Goal: Task Accomplishment & Management: Use online tool/utility

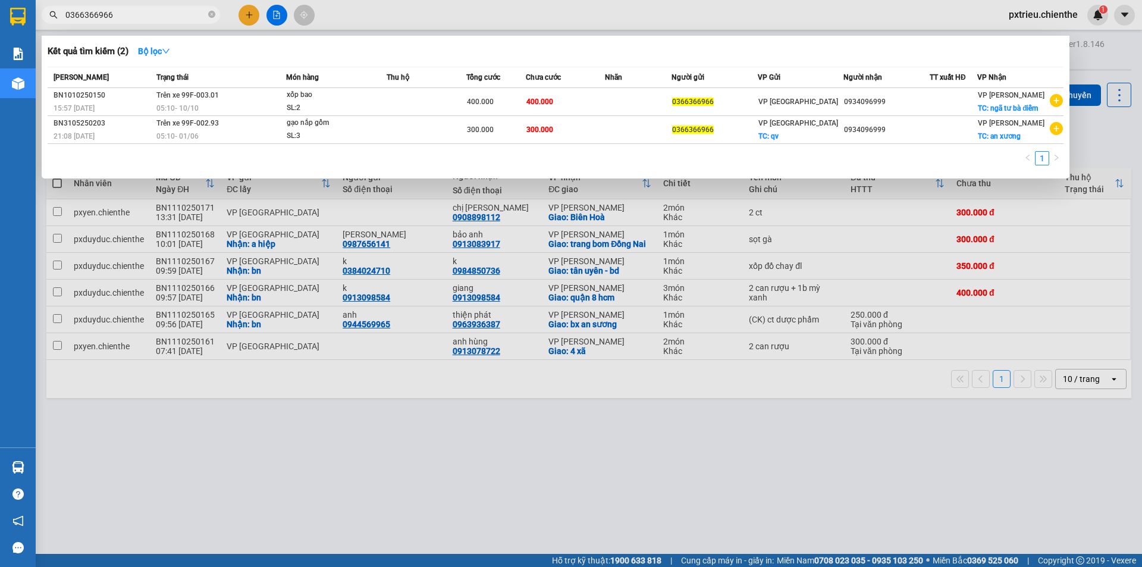
drag, startPoint x: 111, startPoint y: 12, endPoint x: 51, endPoint y: 106, distance: 112.4
click at [36, 26] on div "Kết quả tìm kiếm ( 2 ) Bộ lọc Mã ĐH Trạng thái Món hàng Thu hộ Tổng cước Chưa c…" at bounding box center [116, 15] width 232 height 21
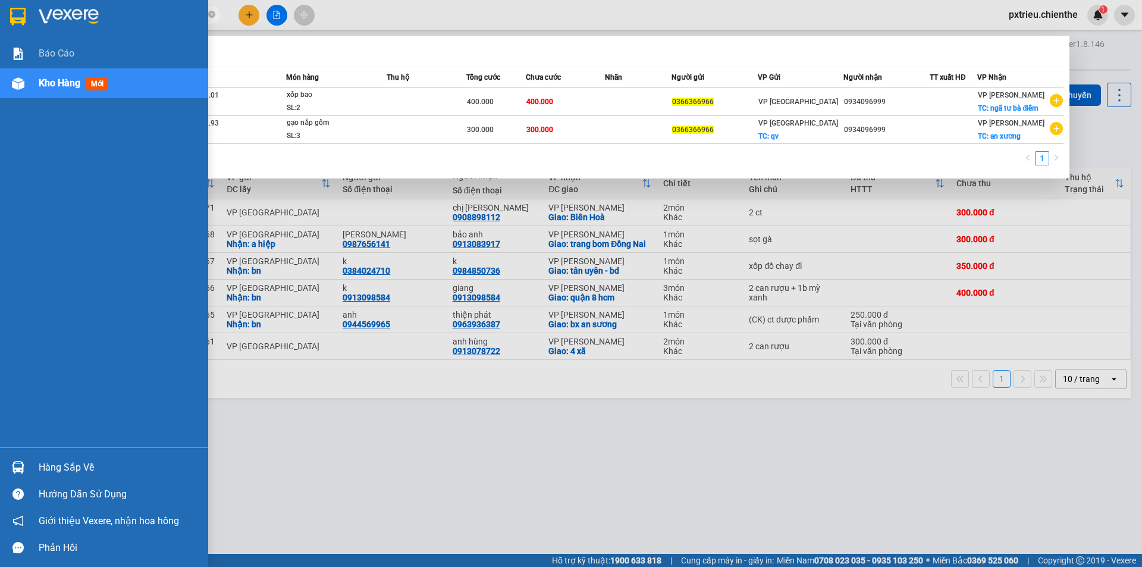
click at [59, 459] on div "Hàng sắp về" at bounding box center [119, 468] width 161 height 18
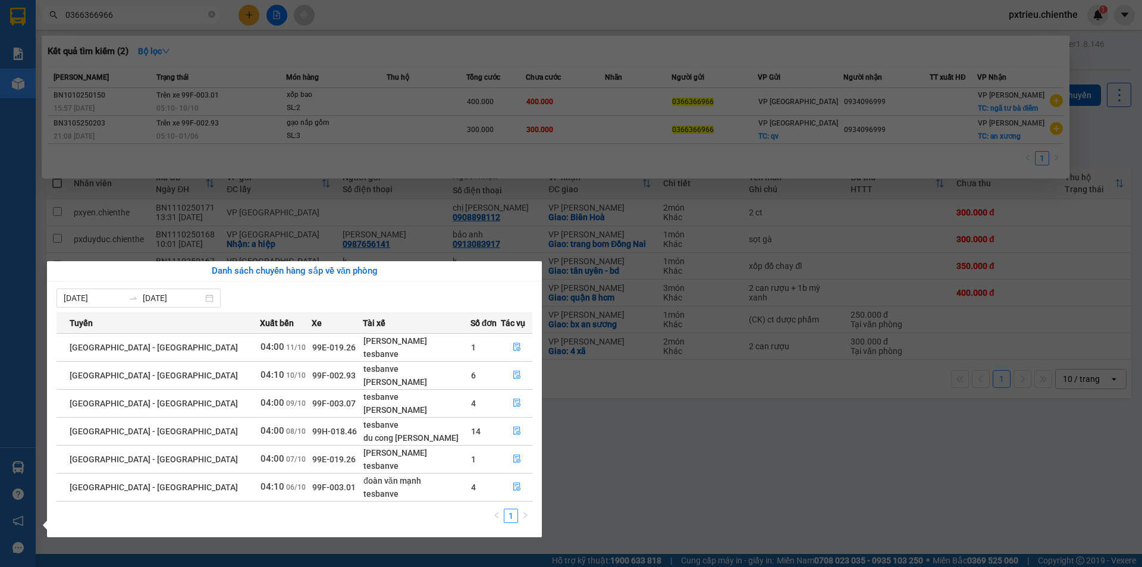
click at [399, 374] on div "tesbanve" at bounding box center [416, 368] width 106 height 13
click at [513, 372] on icon "file-done" at bounding box center [517, 375] width 8 height 8
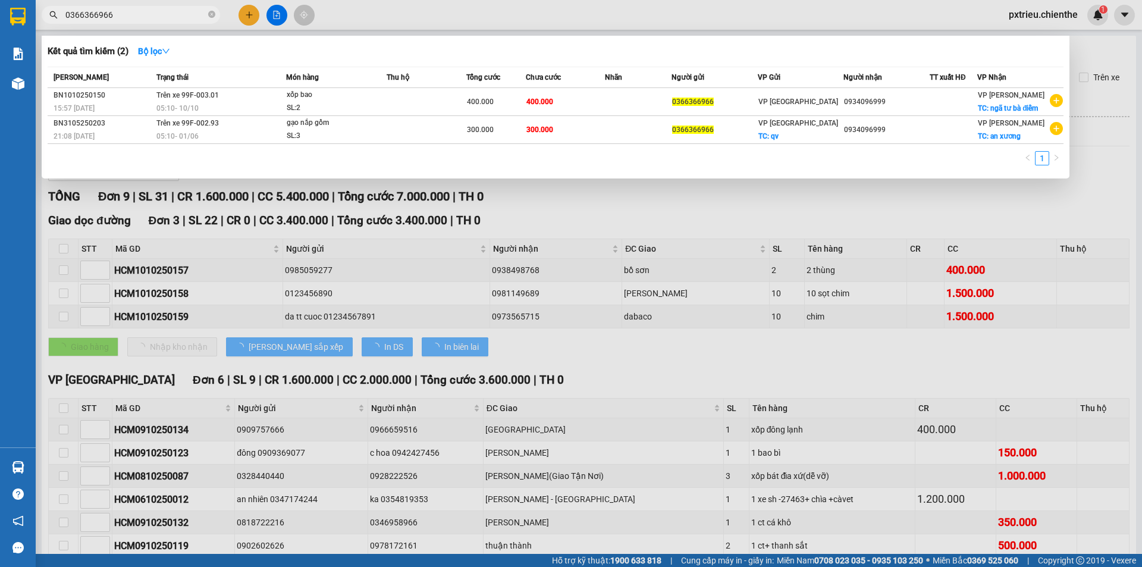
type input "[DATE]"
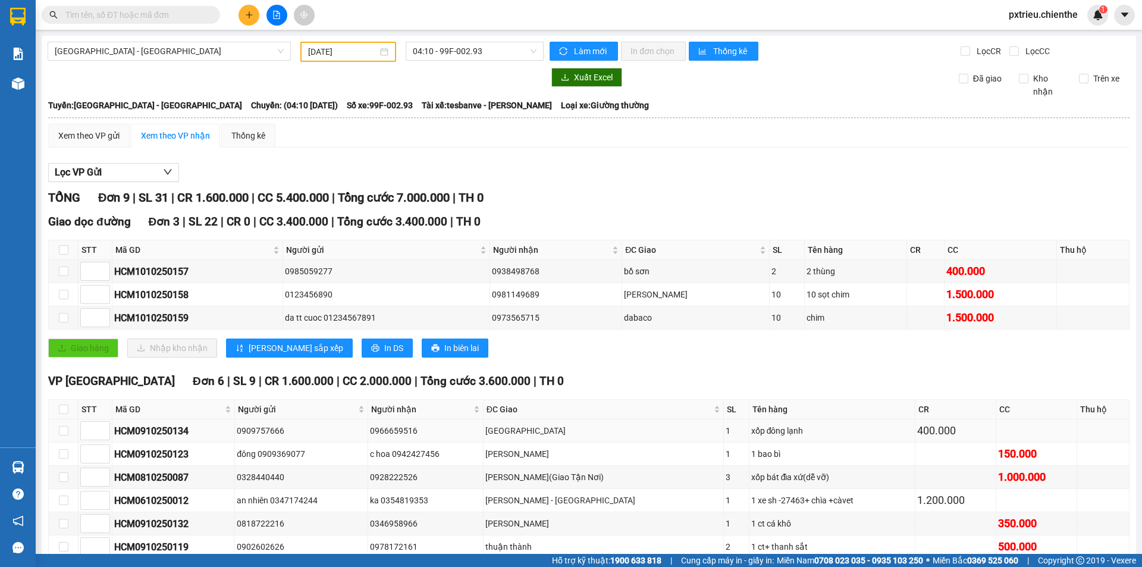
scroll to position [66, 0]
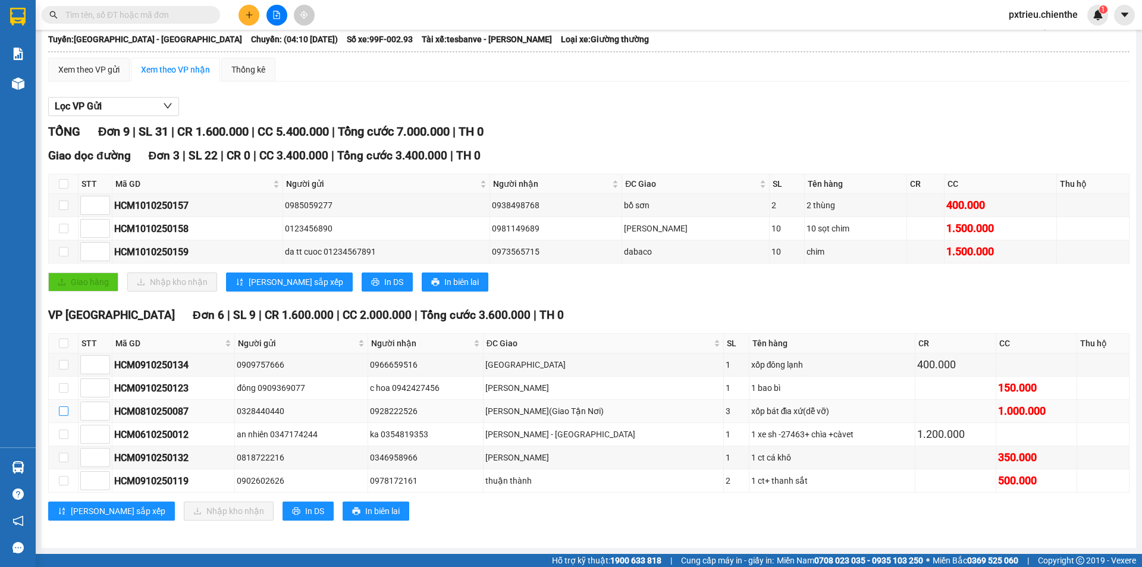
click at [61, 413] on input "checkbox" at bounding box center [64, 411] width 10 height 10
checkbox input "true"
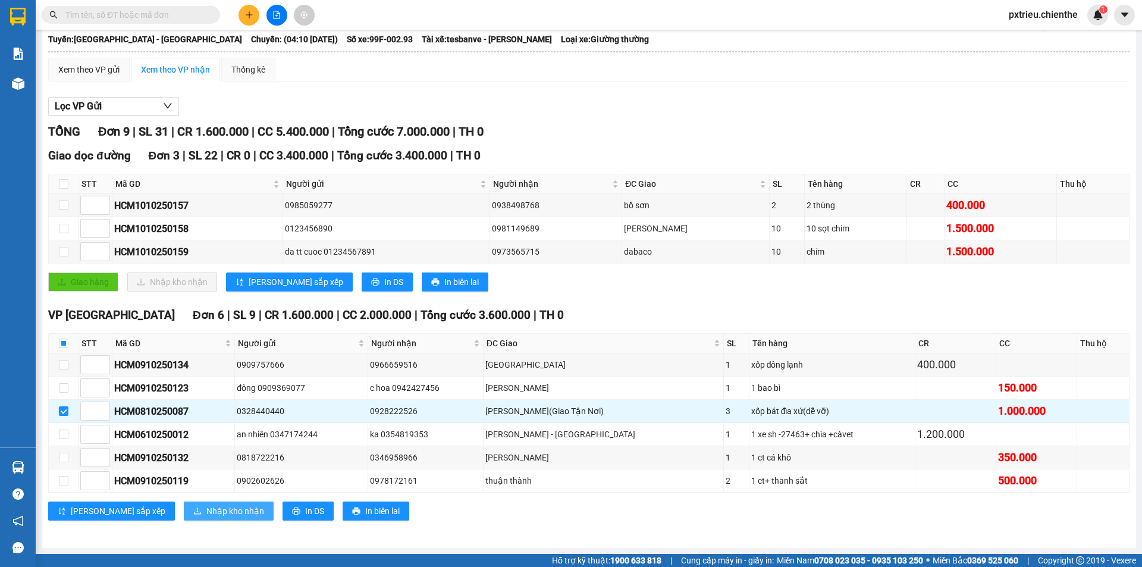
click at [206, 485] on span "Nhập kho nhận" at bounding box center [235, 510] width 58 height 13
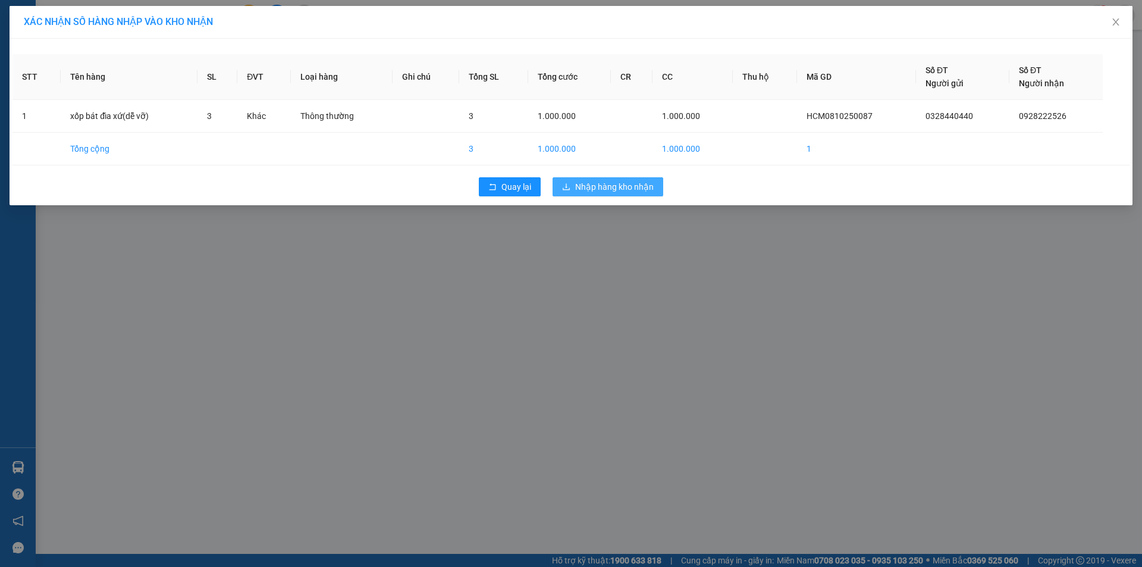
click at [525, 183] on span "Nhập hàng kho nhận" at bounding box center [614, 186] width 79 height 13
